Goal: Ask a question

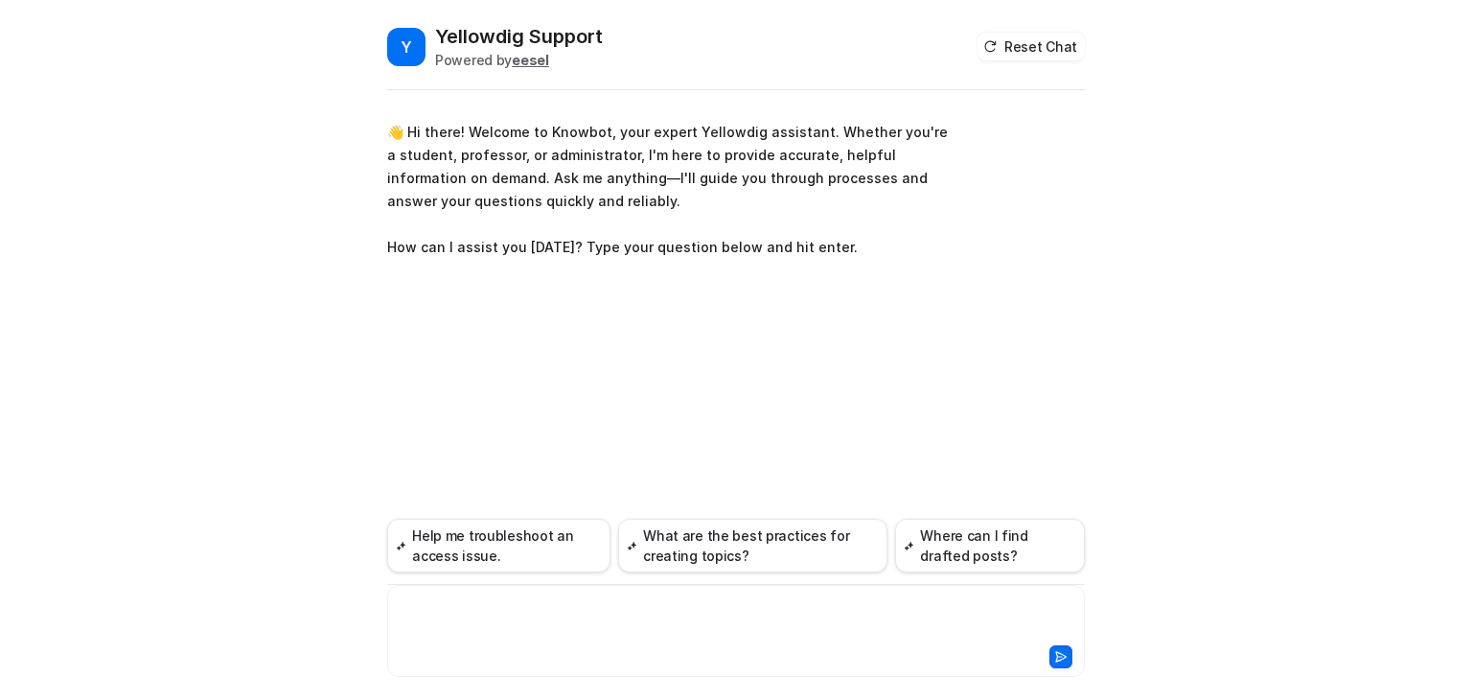
click at [521, 610] on div at bounding box center [736, 619] width 688 height 44
paste div
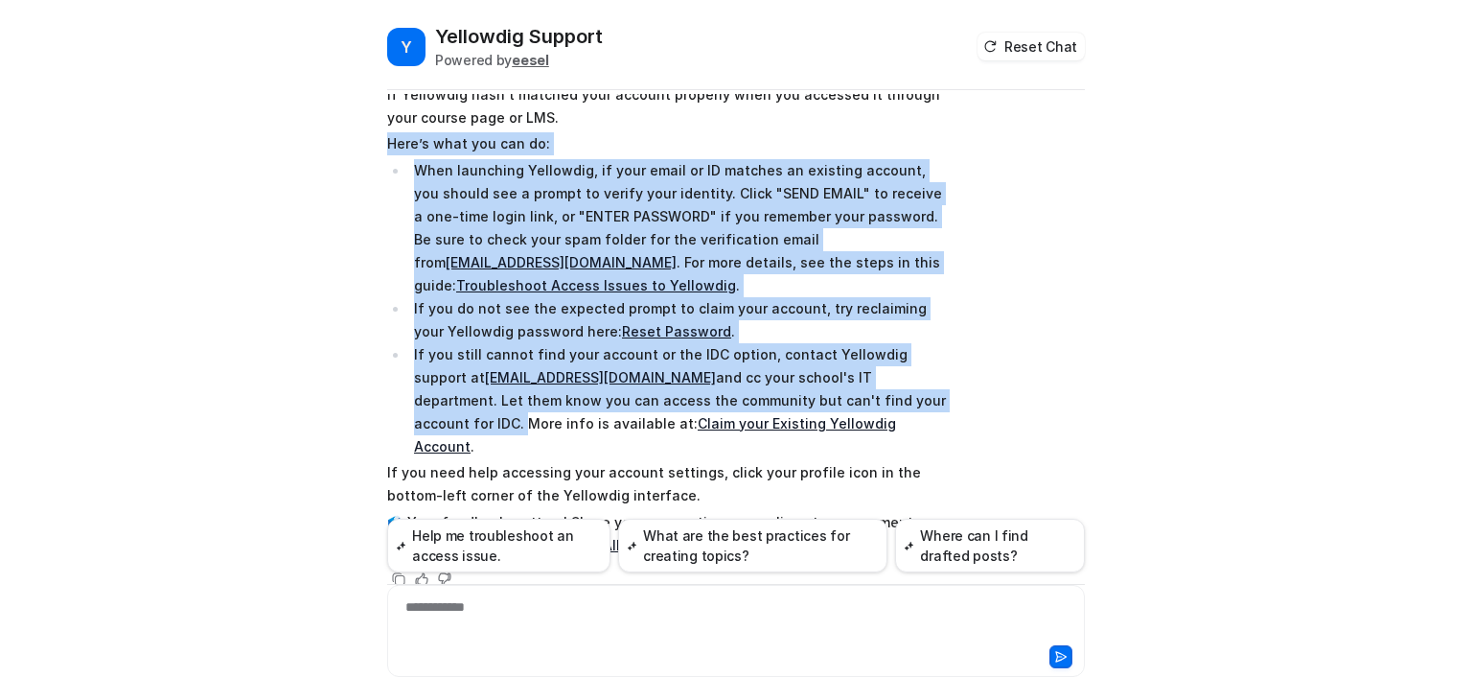
drag, startPoint x: 806, startPoint y: 396, endPoint x: 383, endPoint y: 148, distance: 490.3
click at [387, 148] on span "It sounds like you can access your Yellowdig community, but your account detail…" at bounding box center [667, 297] width 561 height 526
copy span "Here’s what you can do: When launching Yellowdig, if your email or ID matches a…"
click at [975, 289] on div "Searched knowledge base search_queries : [ "cannot find my account to complete …" at bounding box center [736, 299] width 698 height 584
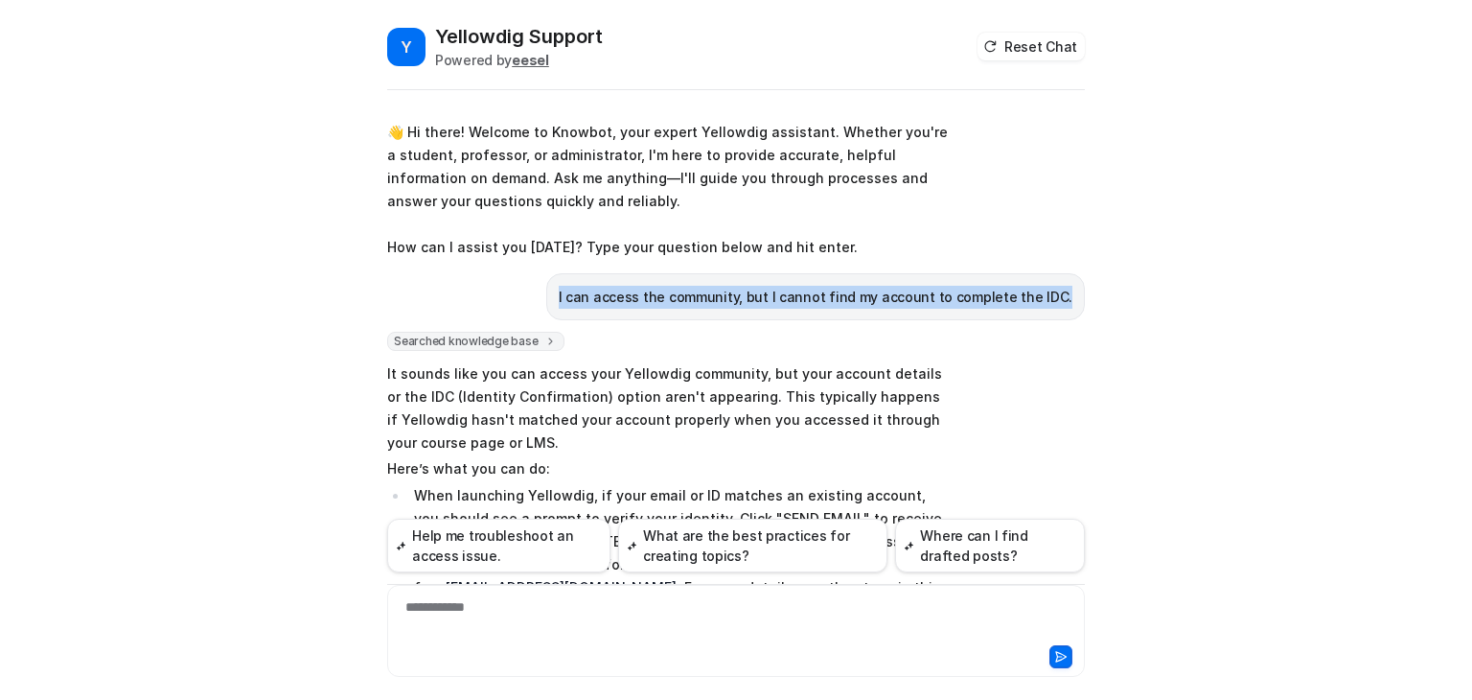
drag, startPoint x: 580, startPoint y: 295, endPoint x: 1066, endPoint y: 300, distance: 486.0
click at [1066, 300] on div "I can access the community, but I cannot find my account to complete the IDC." at bounding box center [815, 296] width 539 height 47
copy p "I can access the community, but I cannot find my account to complete the IDC."
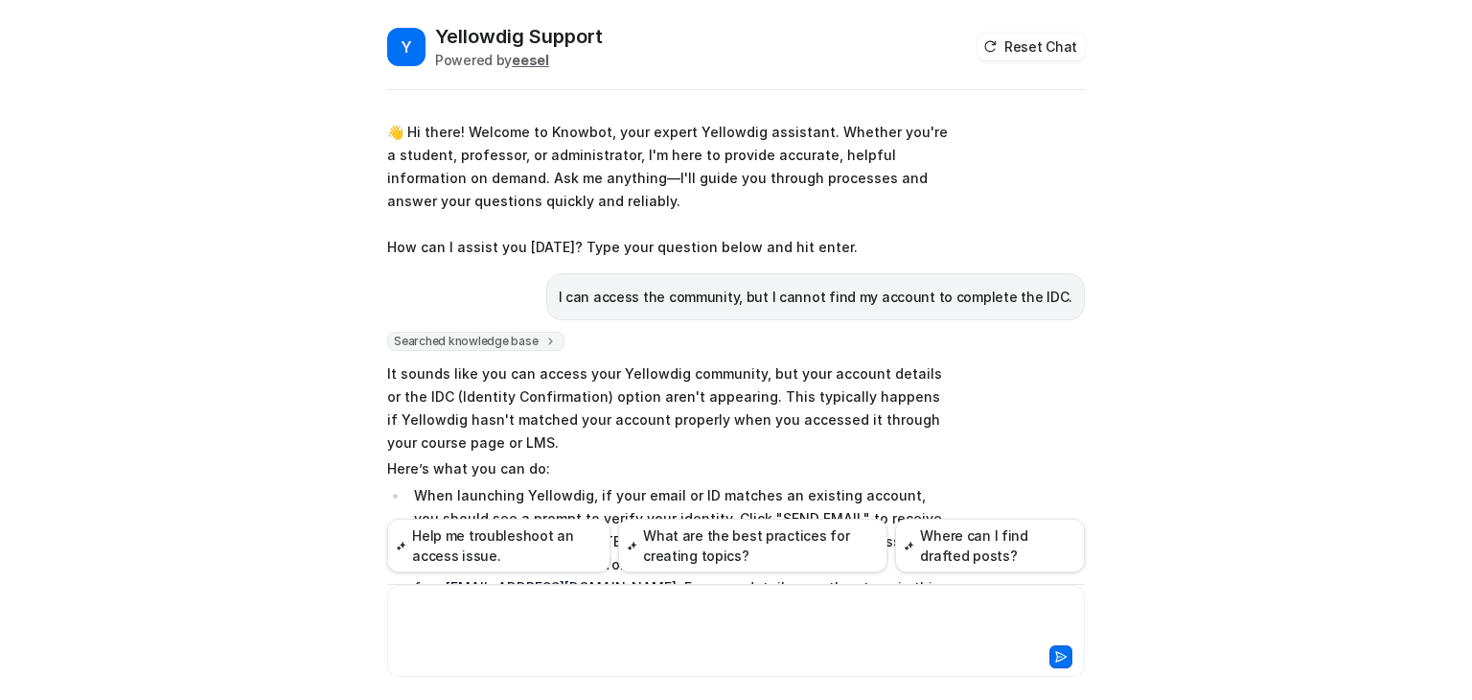
click at [460, 616] on div at bounding box center [736, 619] width 688 height 44
click at [502, 603] on div "**********" at bounding box center [736, 619] width 688 height 44
click at [968, 612] on div "**********" at bounding box center [736, 619] width 688 height 44
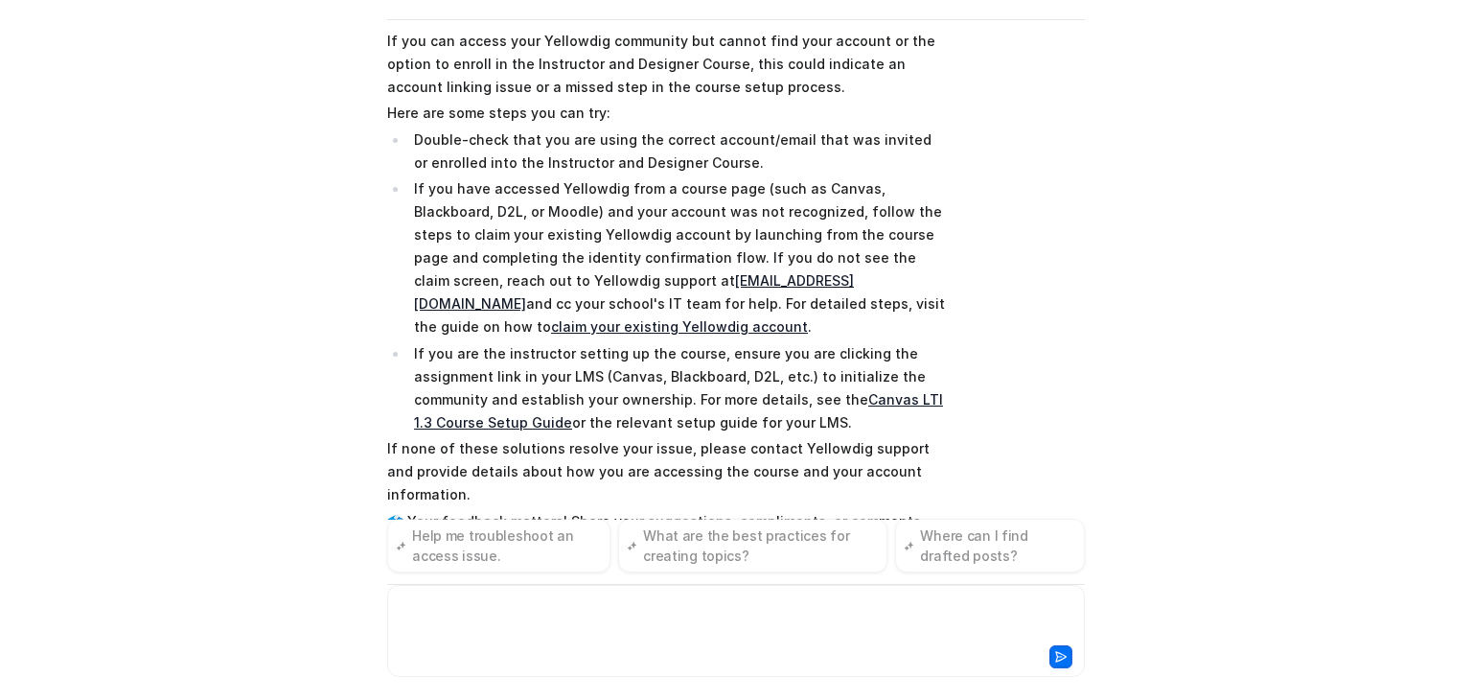
scroll to position [962, 0]
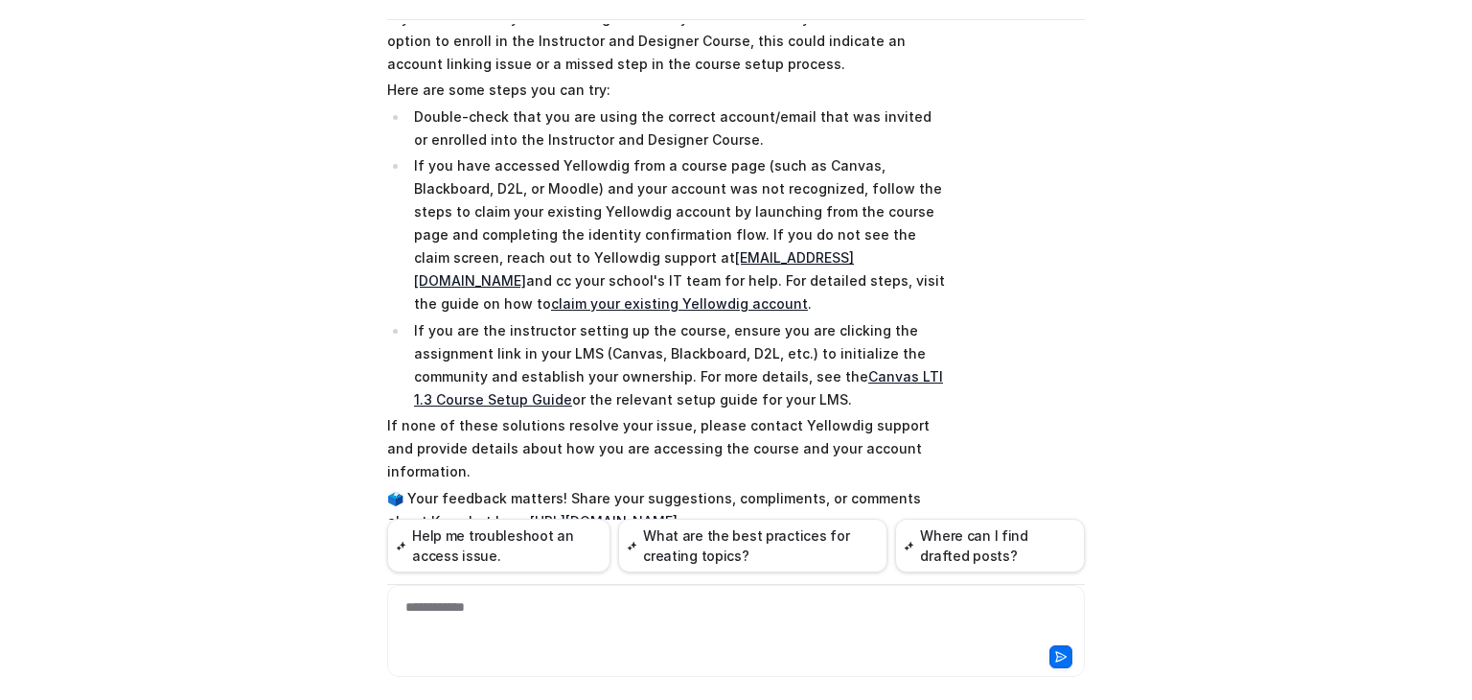
click at [1018, 232] on div "Searched knowledge base search_queries : [ "cannot find account for Instructor …" at bounding box center [736, 271] width 698 height 591
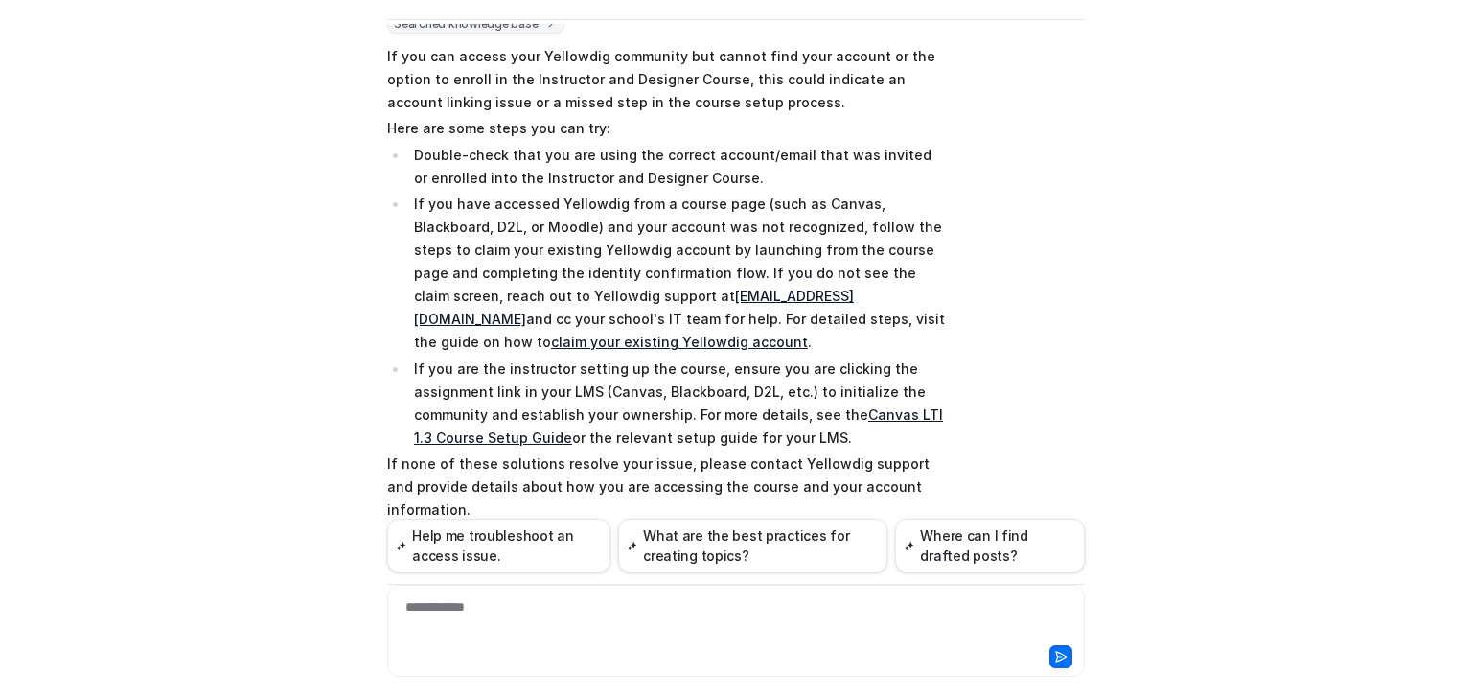
scroll to position [0, 0]
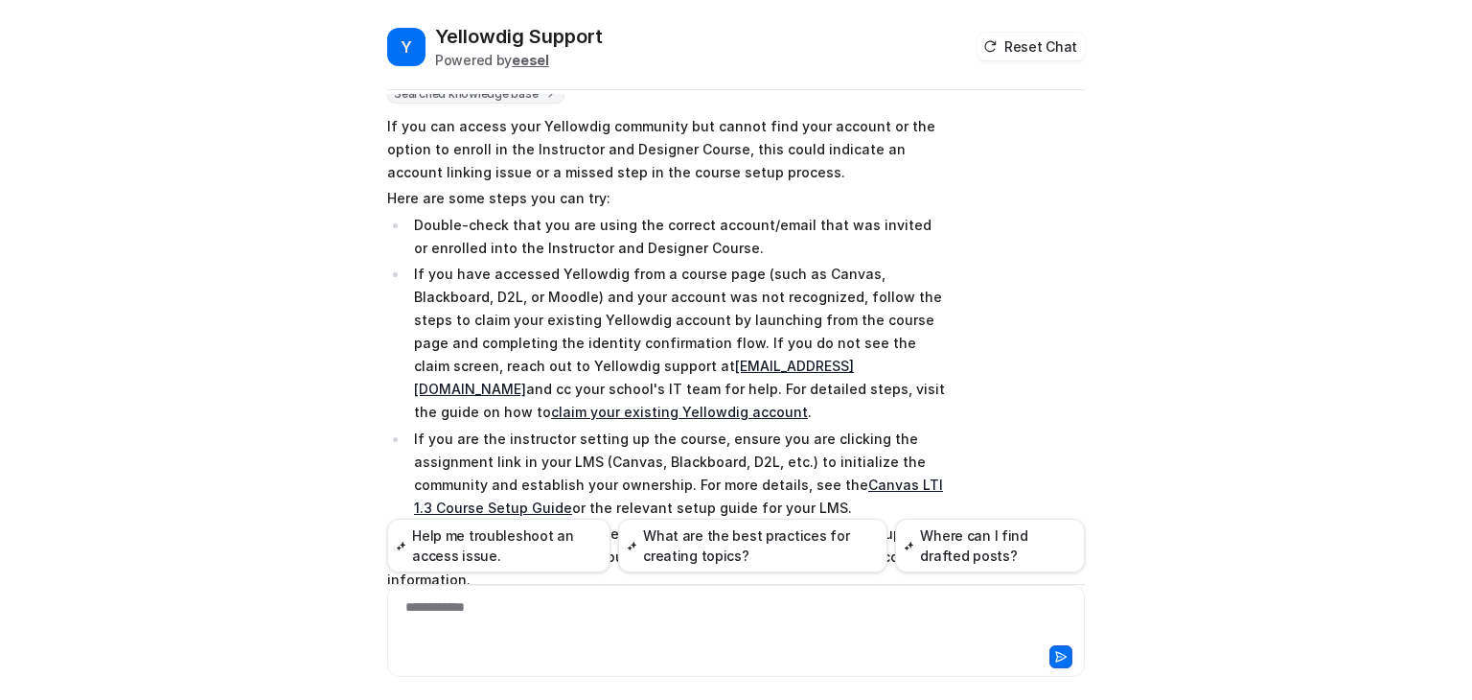
click at [1025, 262] on div "Searched knowledge base search_queries : [ "cannot find account for Instructor …" at bounding box center [736, 379] width 698 height 591
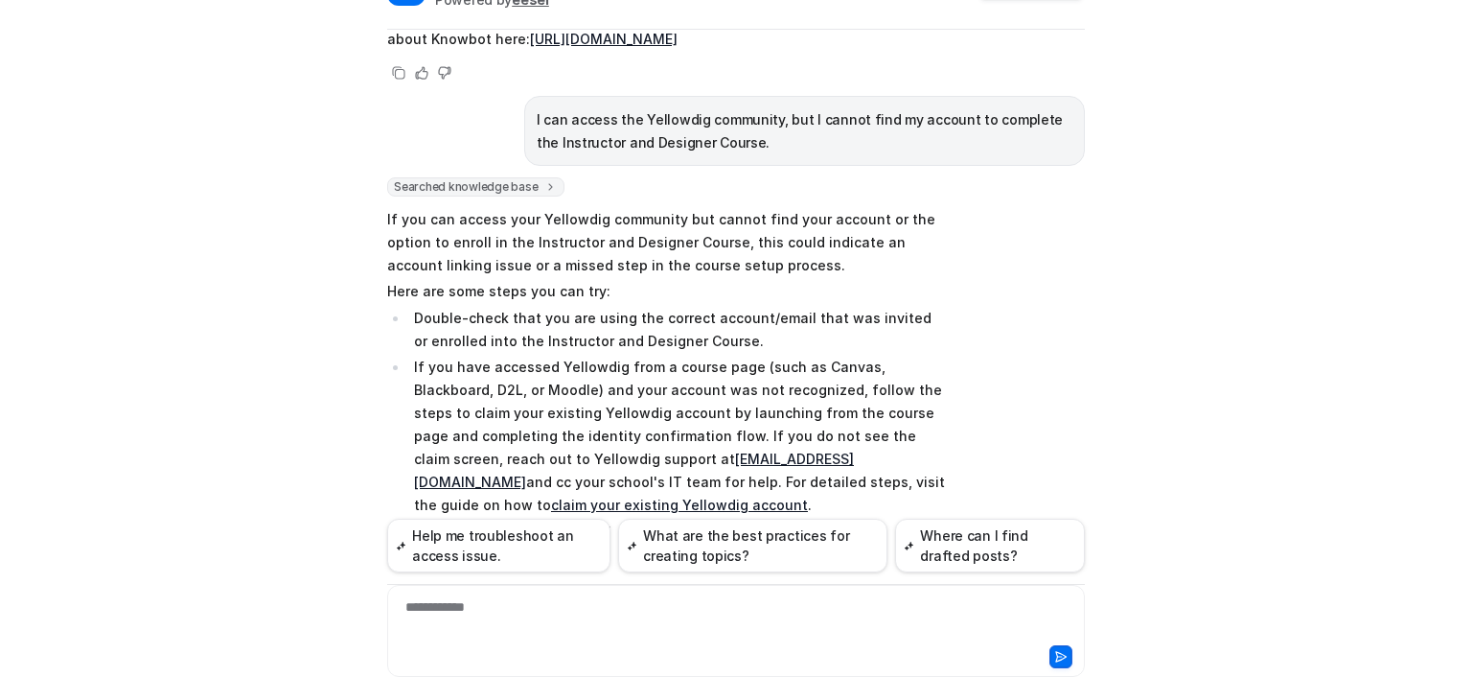
scroll to position [70, 0]
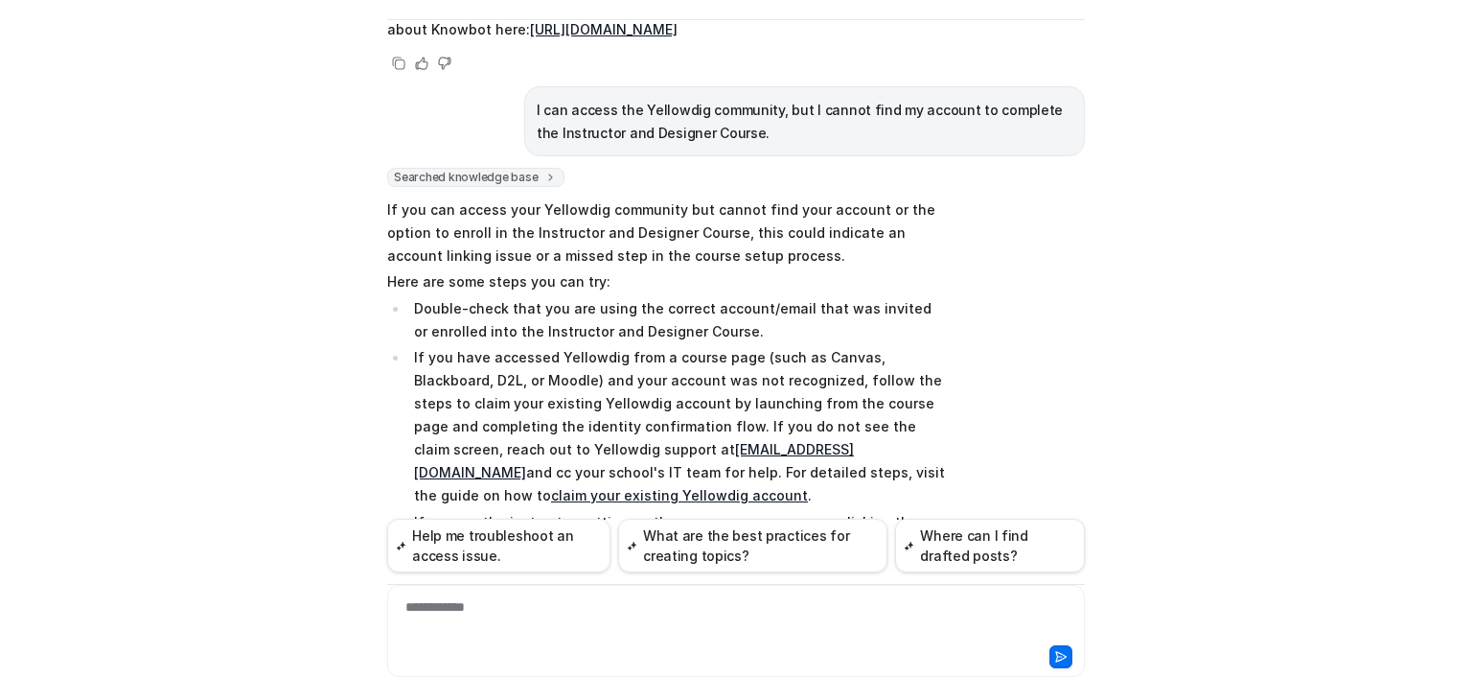
click at [1002, 404] on div "Searched knowledge base search_queries : [ "cannot find account for Instructor …" at bounding box center [736, 463] width 698 height 591
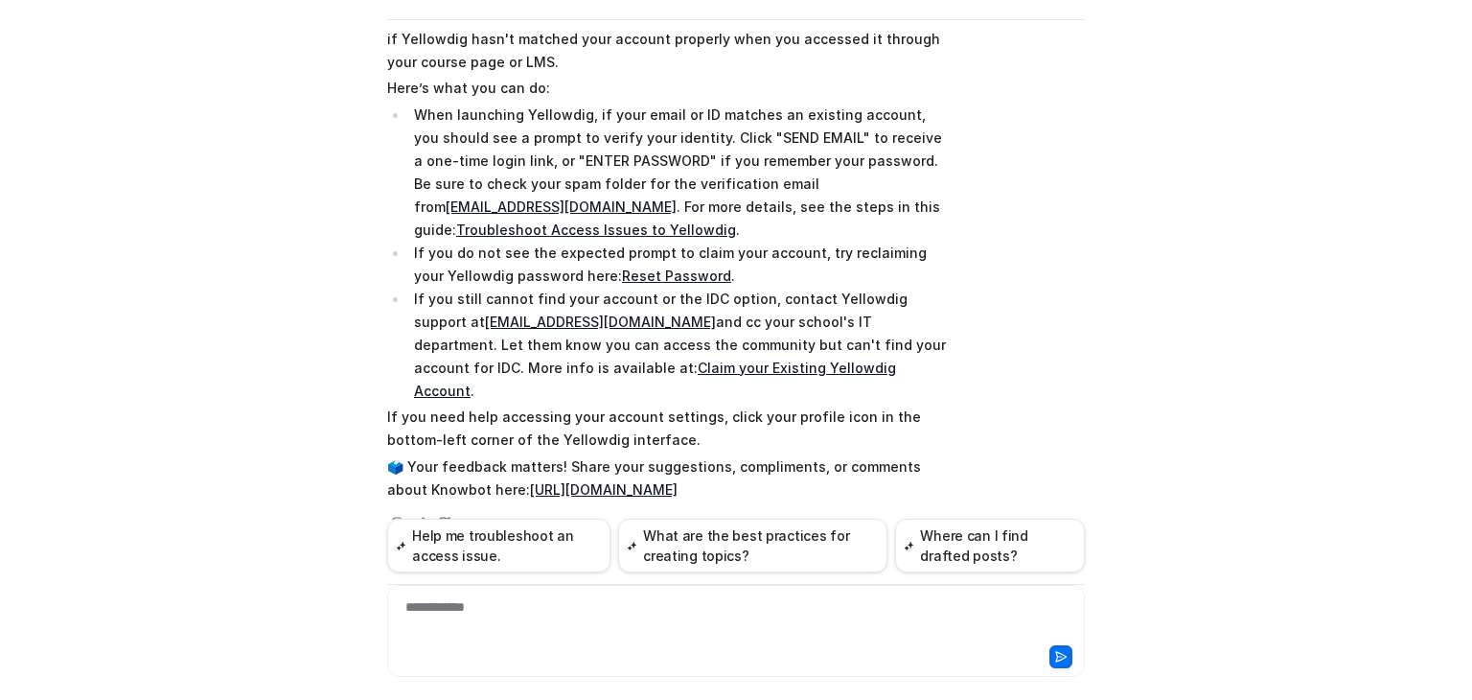
click at [539, 601] on div "**********" at bounding box center [736, 619] width 688 height 44
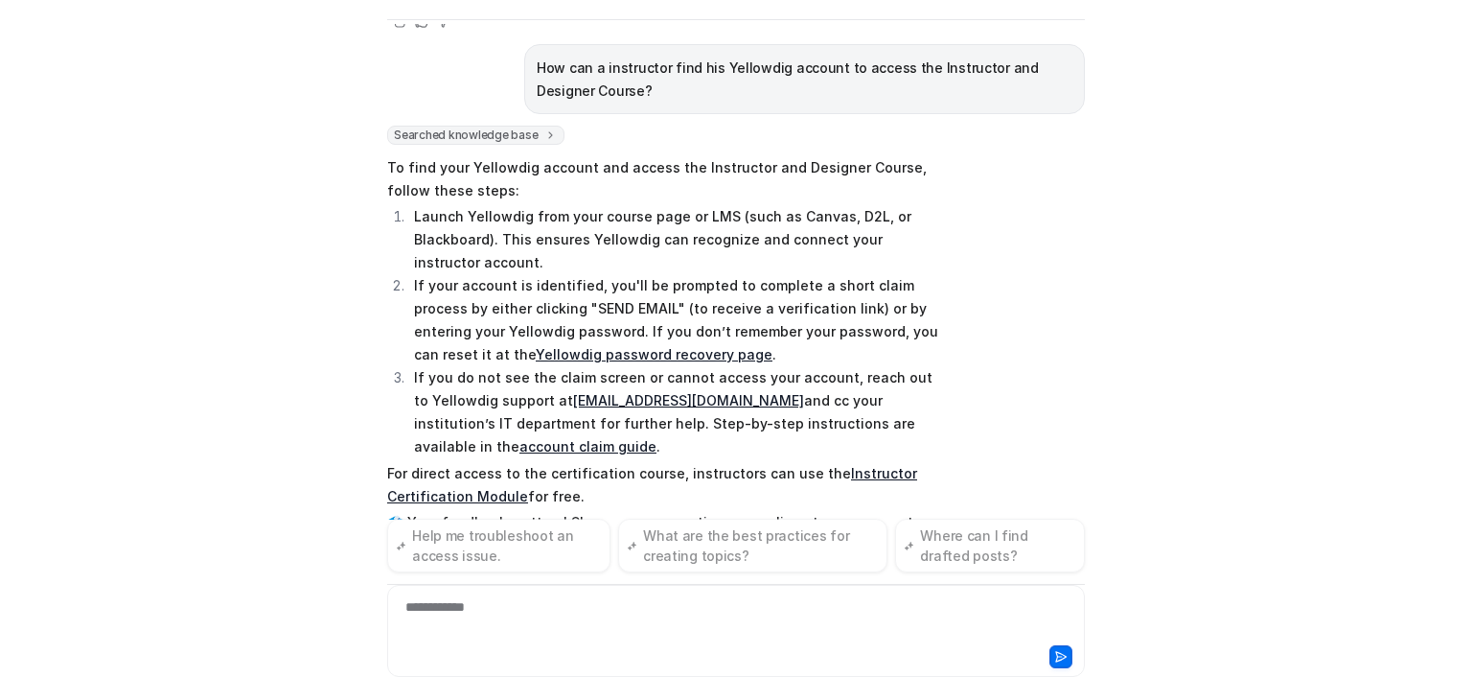
scroll to position [1519, 0]
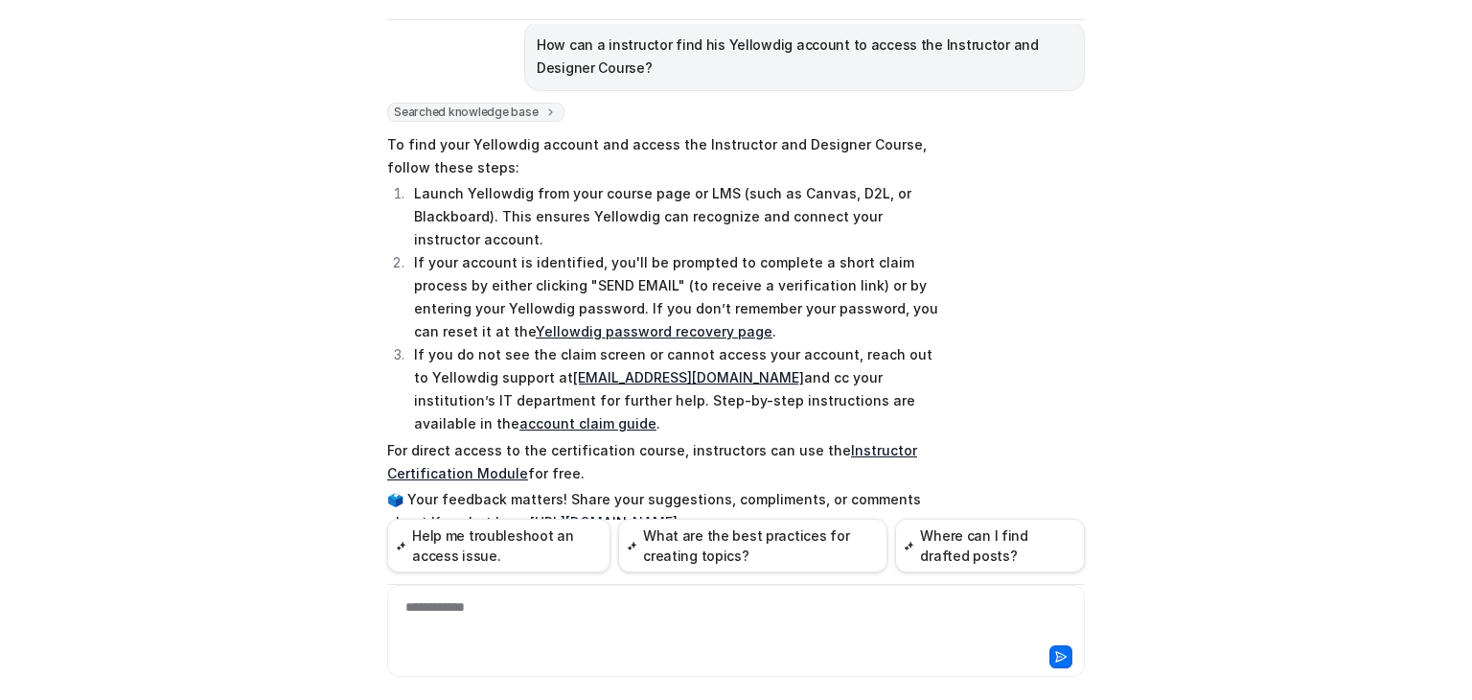
drag, startPoint x: 383, startPoint y: 70, endPoint x: 715, endPoint y: 394, distance: 463.7
click at [715, 394] on span "To find your Yellowdig account and access the Instructor and Designer Course, f…" at bounding box center [667, 333] width 561 height 408
copy span "To find your Yellowdig account and access the Instructor and Designer Course, f…"
